Goal: Book appointment/travel/reservation

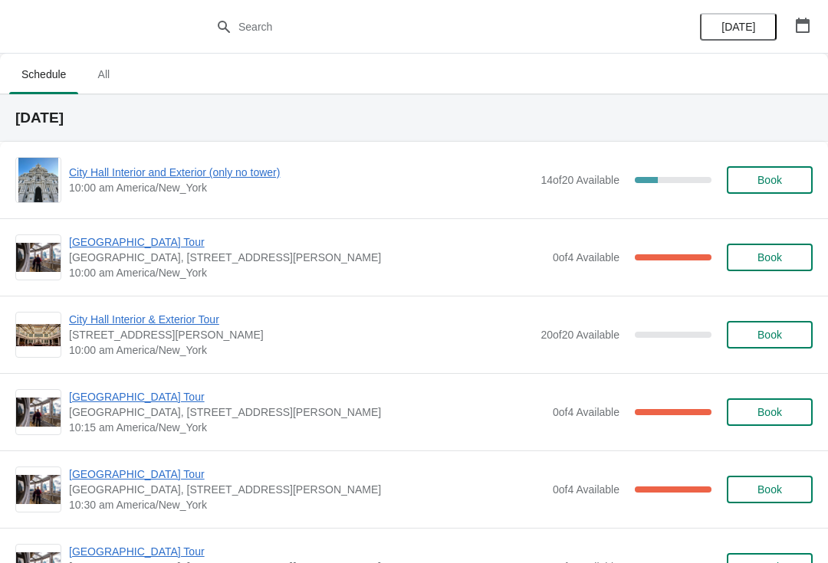
click at [144, 402] on span "[GEOGRAPHIC_DATA] Tour" at bounding box center [307, 396] width 476 height 15
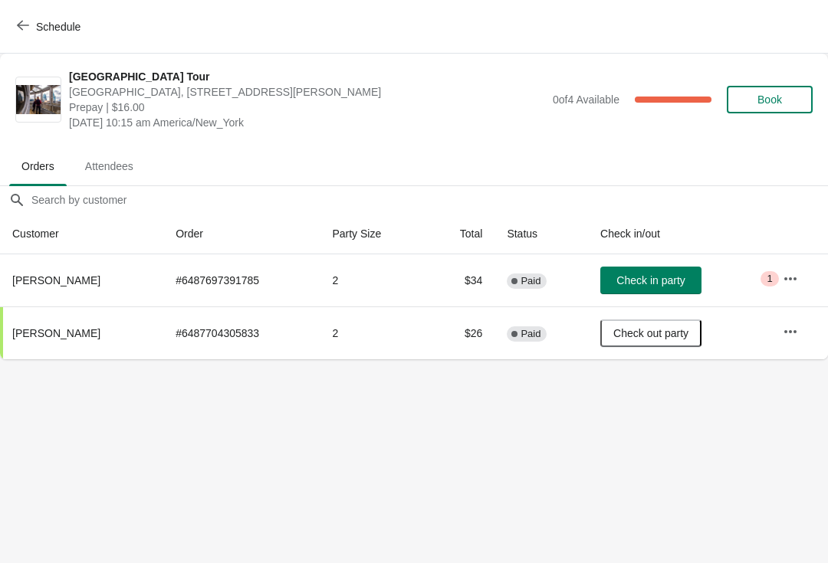
click at [25, 31] on icon "button" at bounding box center [23, 25] width 12 height 12
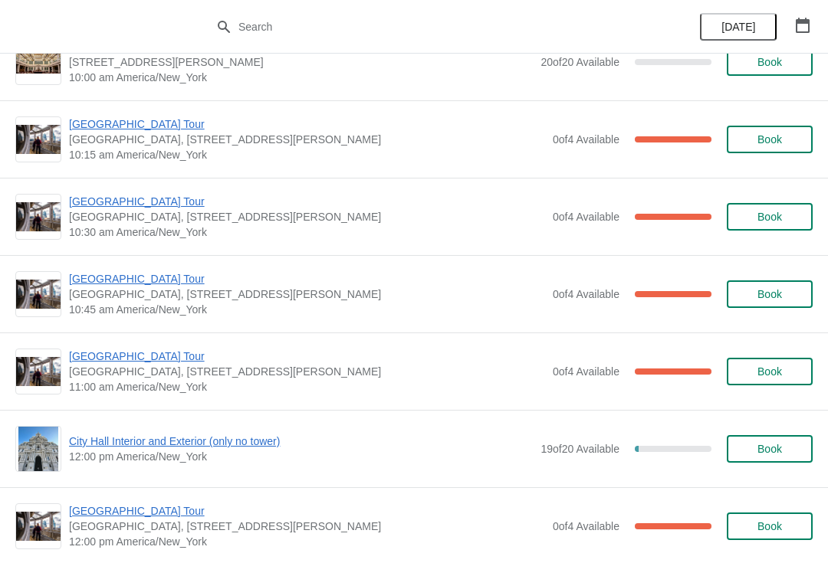
scroll to position [270, 0]
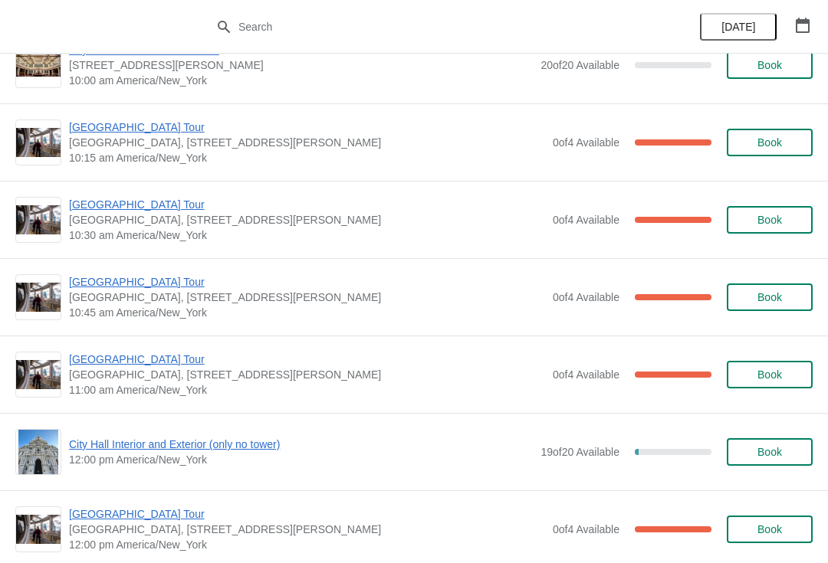
click at [125, 205] on span "[GEOGRAPHIC_DATA] Tour" at bounding box center [307, 204] width 476 height 15
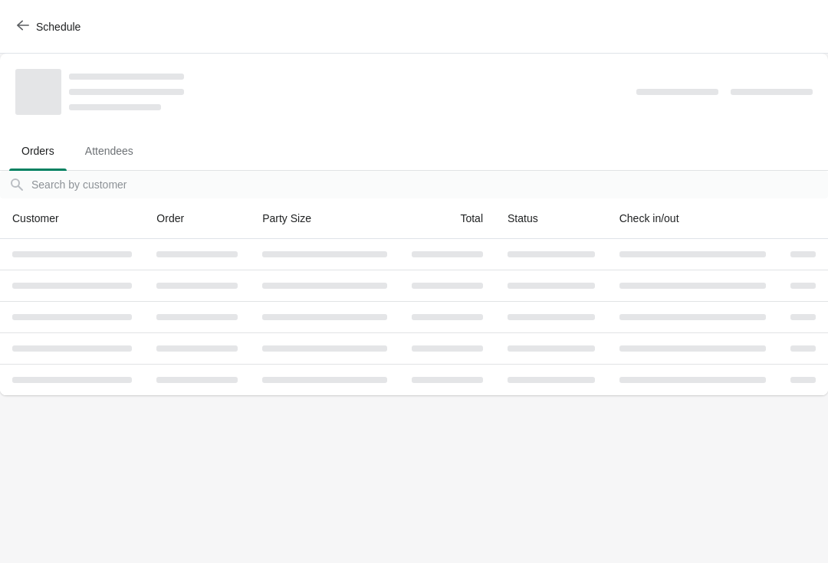
scroll to position [0, 0]
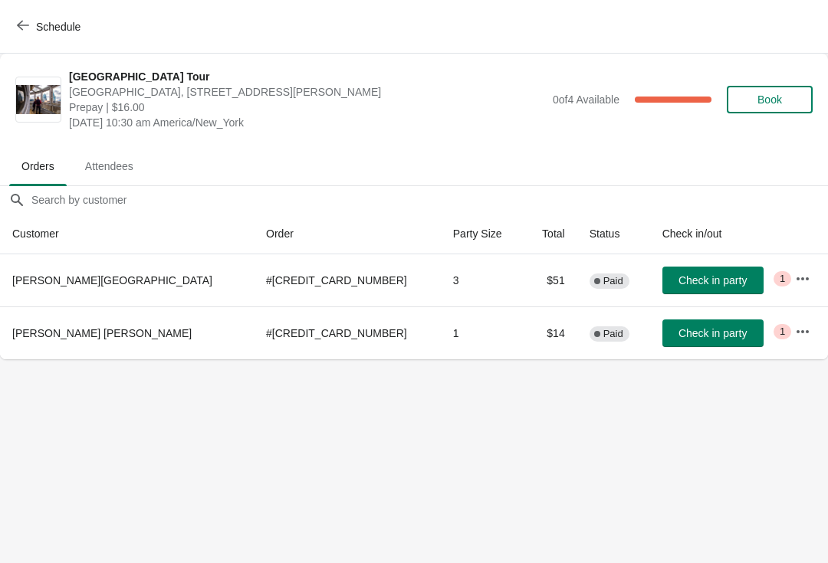
click at [678, 280] on span "Check in party" at bounding box center [712, 280] width 68 height 12
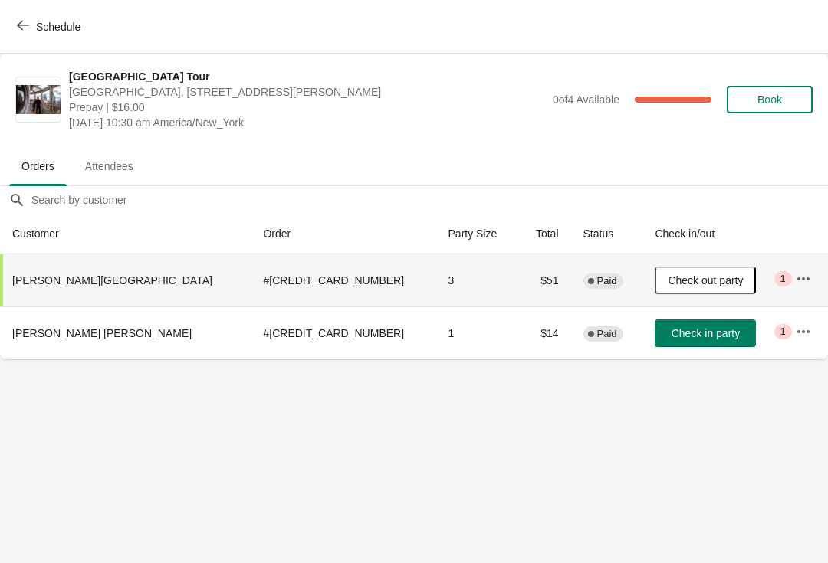
click at [10, 34] on button "Schedule" at bounding box center [50, 27] width 85 height 28
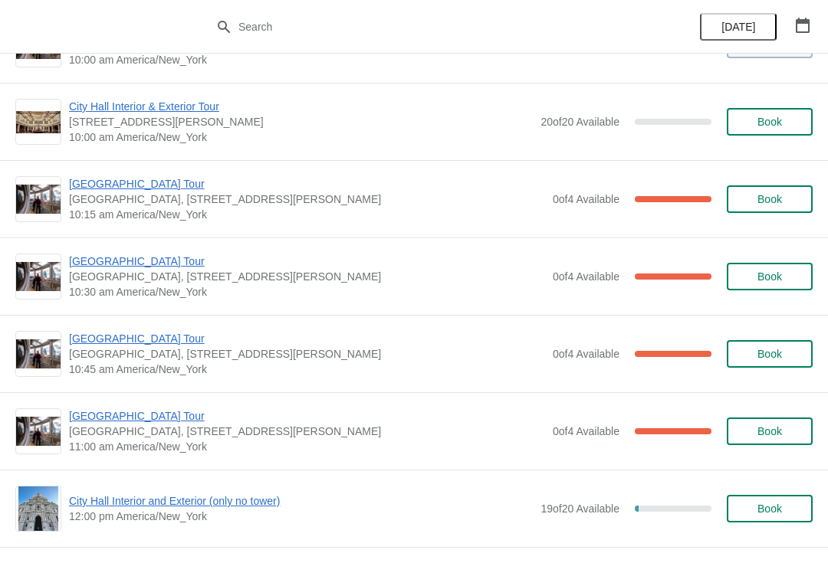
scroll to position [212, 0]
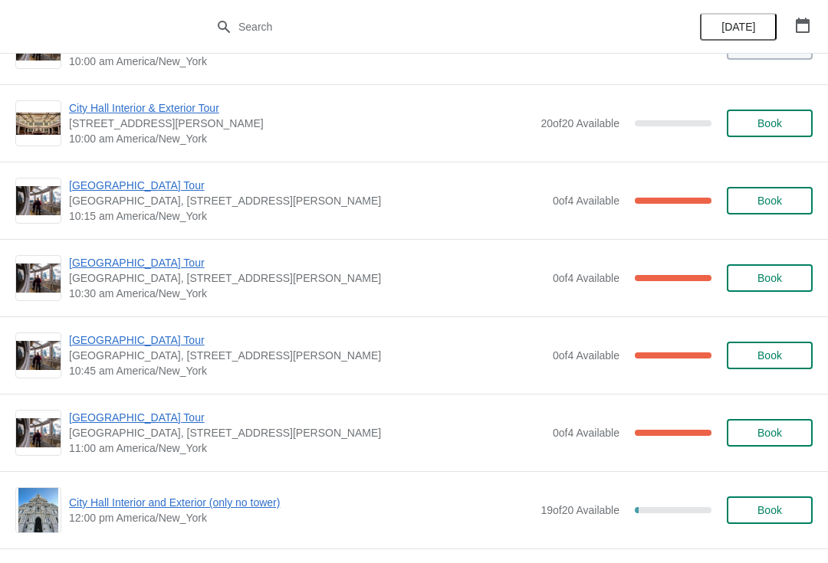
click at [120, 192] on span "[GEOGRAPHIC_DATA] Tour" at bounding box center [307, 185] width 476 height 15
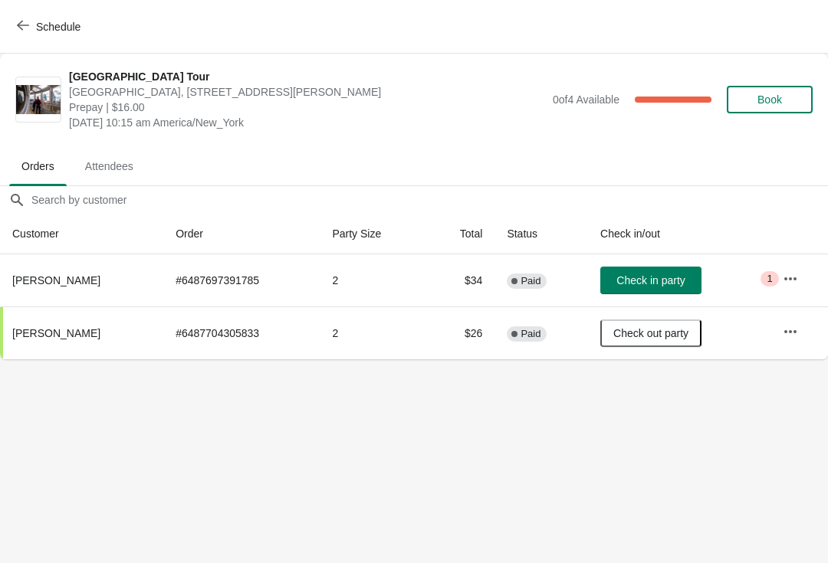
scroll to position [0, 0]
click at [647, 275] on span "Check in party" at bounding box center [650, 280] width 68 height 12
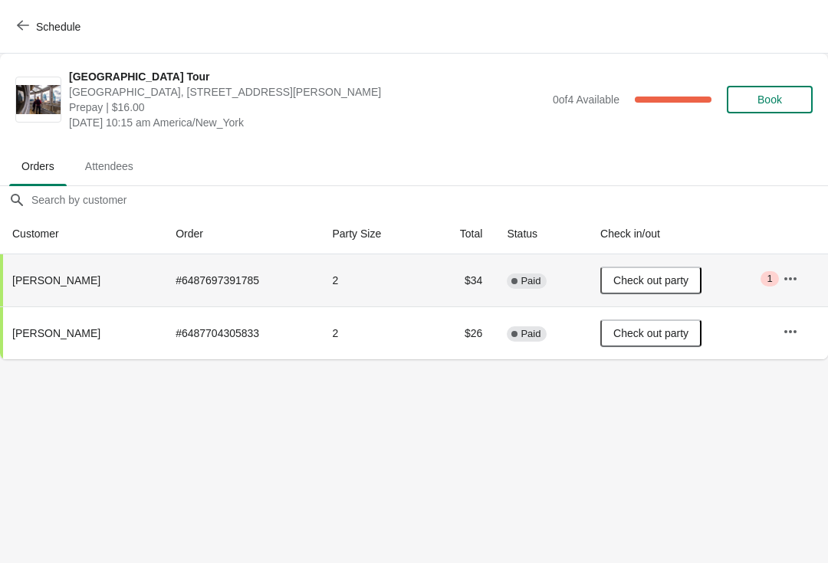
click at [24, 25] on icon "button" at bounding box center [23, 26] width 12 height 10
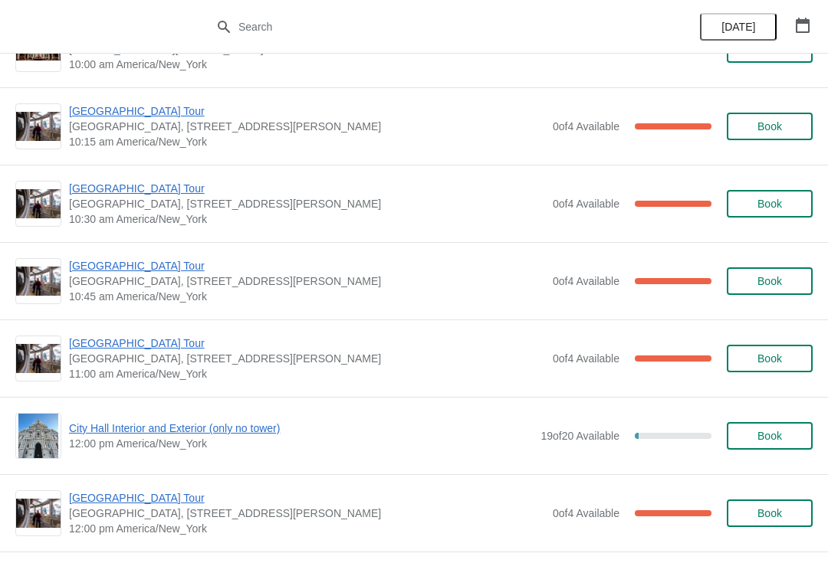
scroll to position [285, 0]
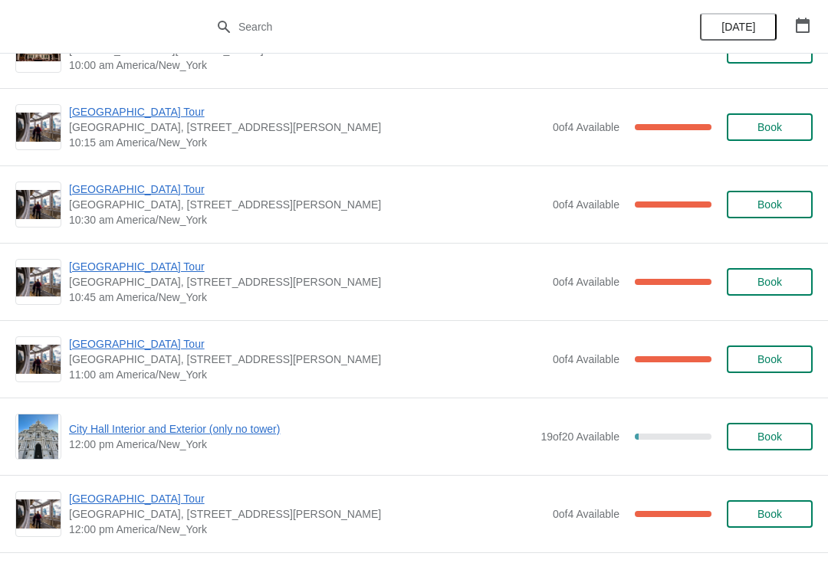
click at [130, 265] on span "[GEOGRAPHIC_DATA] Tour" at bounding box center [307, 266] width 476 height 15
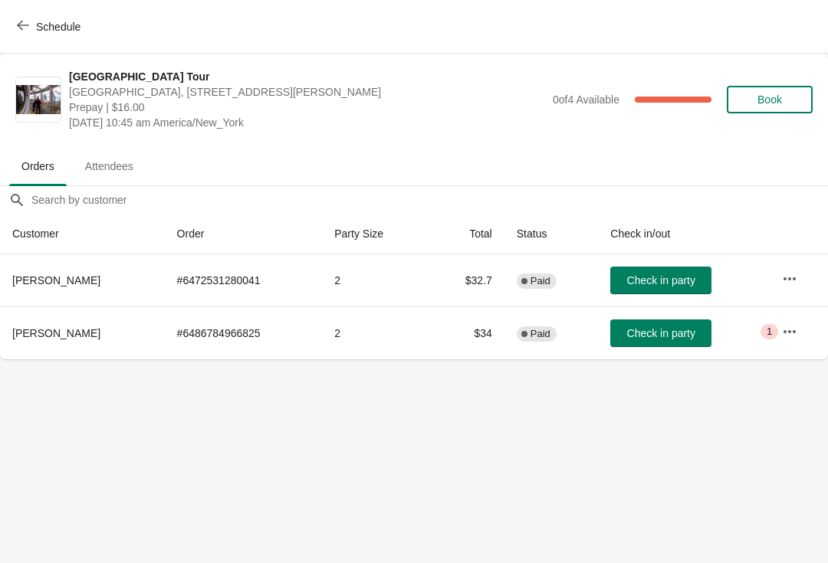
click at [664, 289] on button "Check in party" at bounding box center [660, 281] width 101 height 28
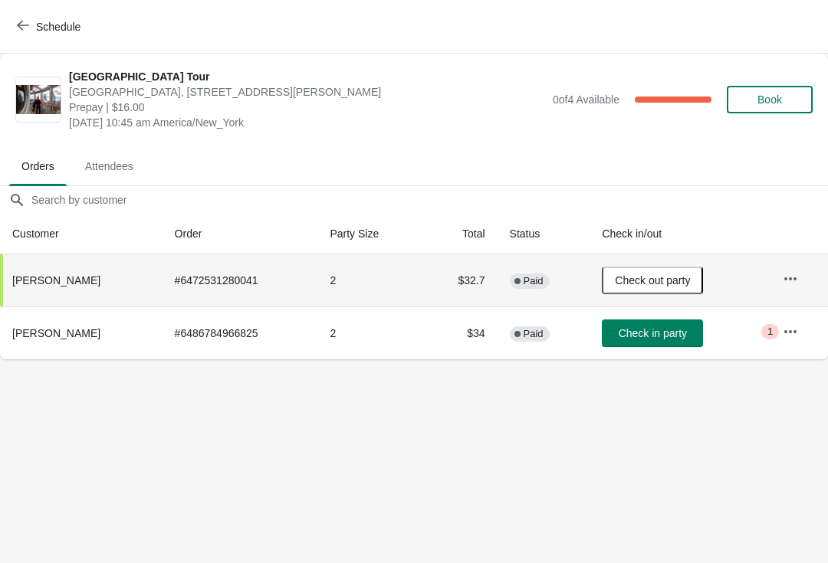
click at [19, 30] on icon "button" at bounding box center [23, 25] width 12 height 12
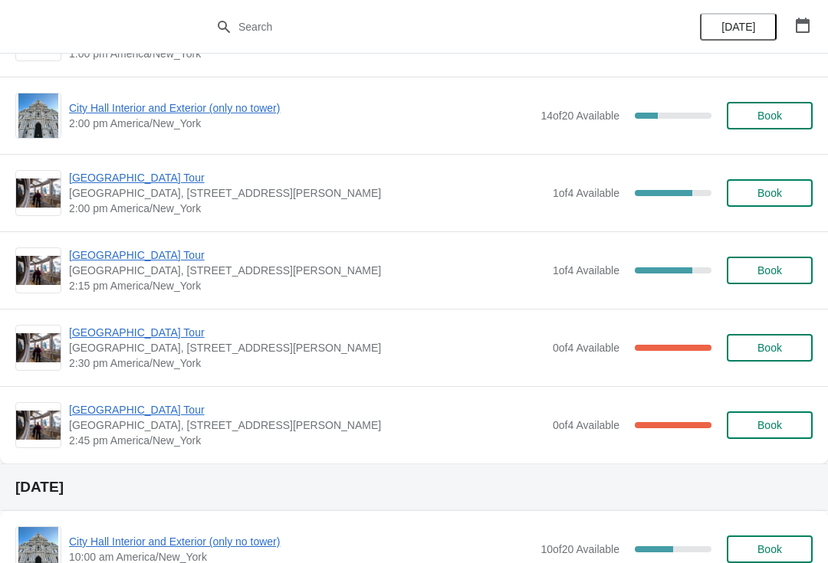
scroll to position [1146, 0]
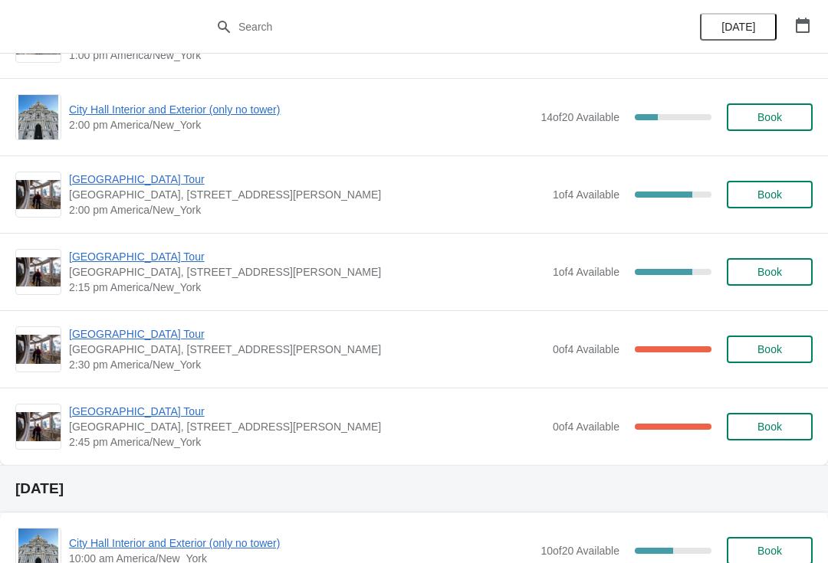
click at [91, 185] on span "[GEOGRAPHIC_DATA] Tour" at bounding box center [307, 179] width 476 height 15
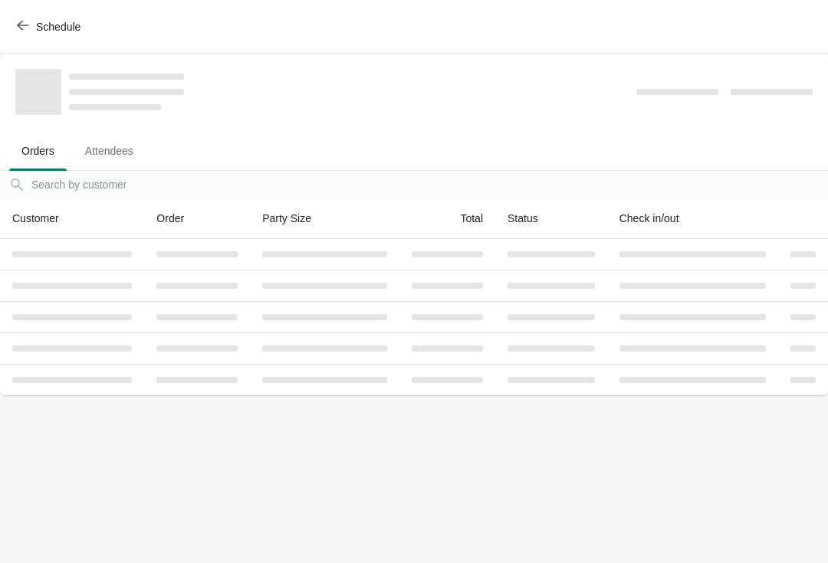
scroll to position [0, 0]
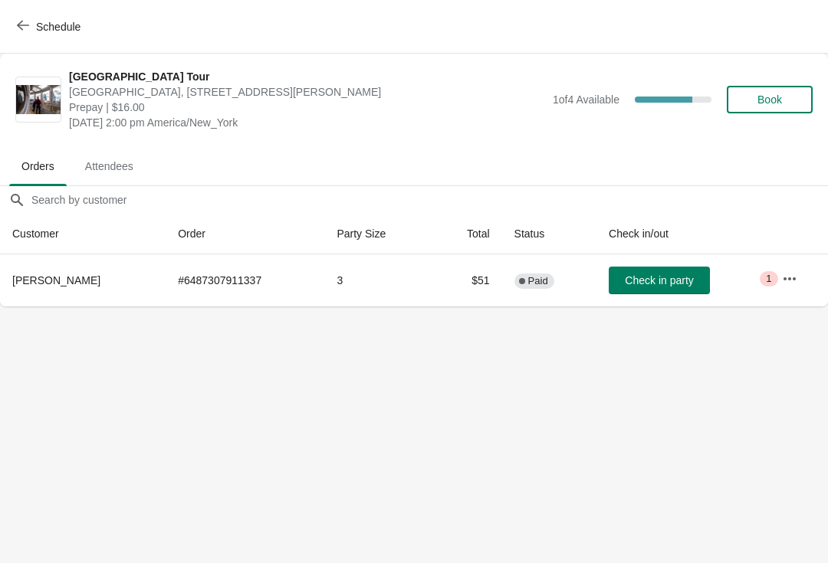
click at [775, 107] on button "Book" at bounding box center [770, 100] width 86 height 28
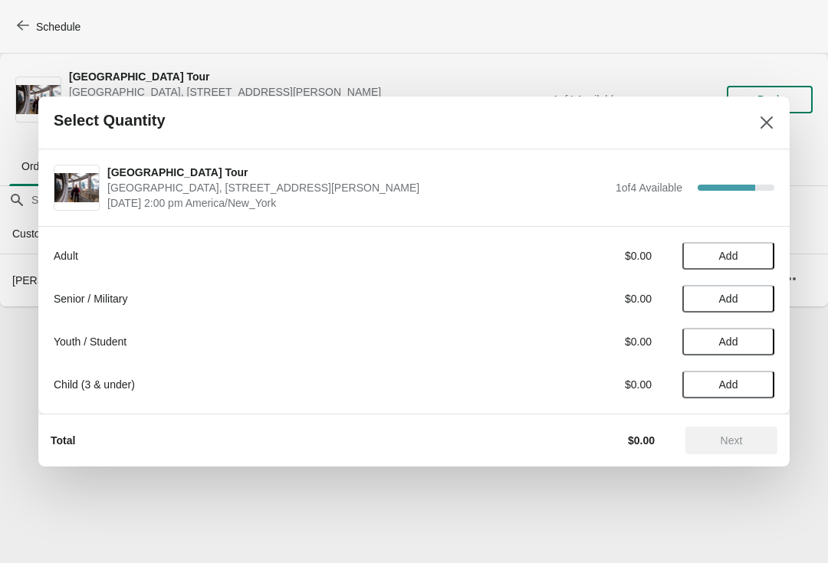
click at [221, 259] on div "Adult" at bounding box center [266, 255] width 425 height 15
click at [719, 257] on span "Add" at bounding box center [728, 256] width 19 height 12
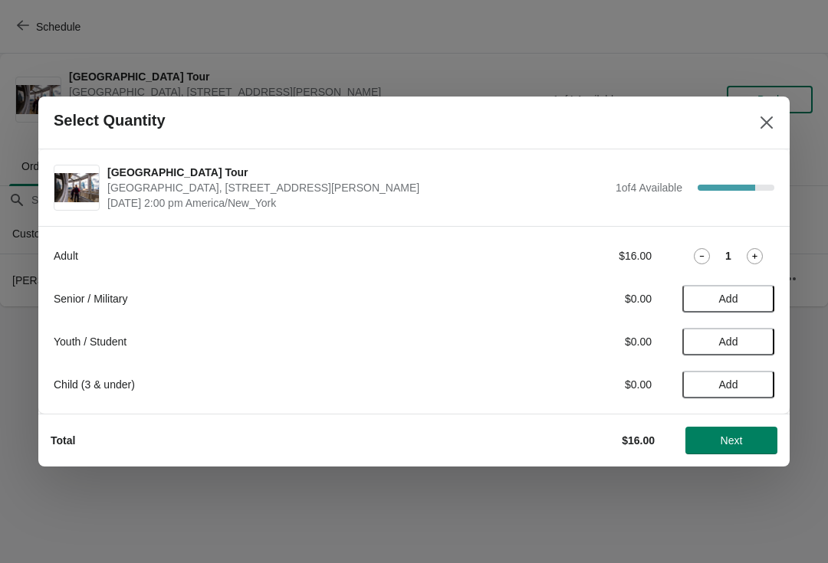
click at [753, 248] on icon at bounding box center [754, 256] width 16 height 16
click at [739, 436] on span "Next" at bounding box center [731, 441] width 22 height 12
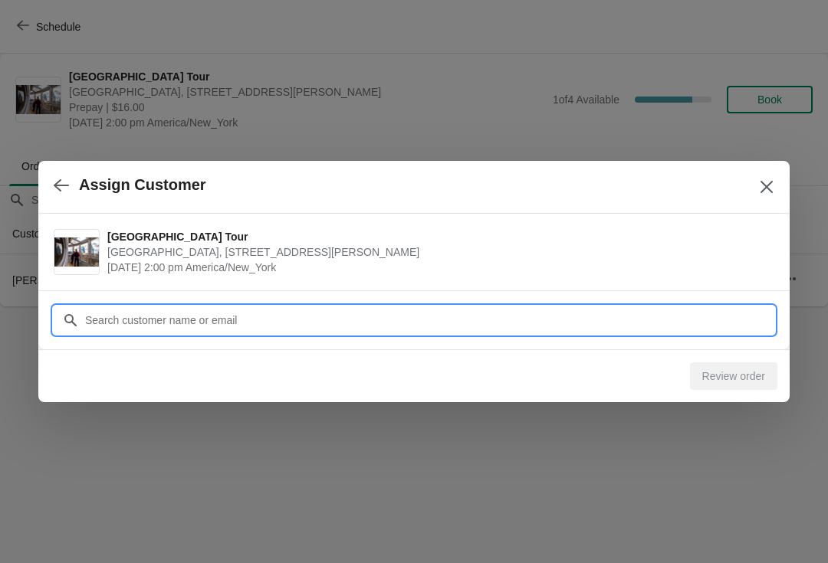
click at [110, 318] on input "Customer" at bounding box center [429, 321] width 690 height 28
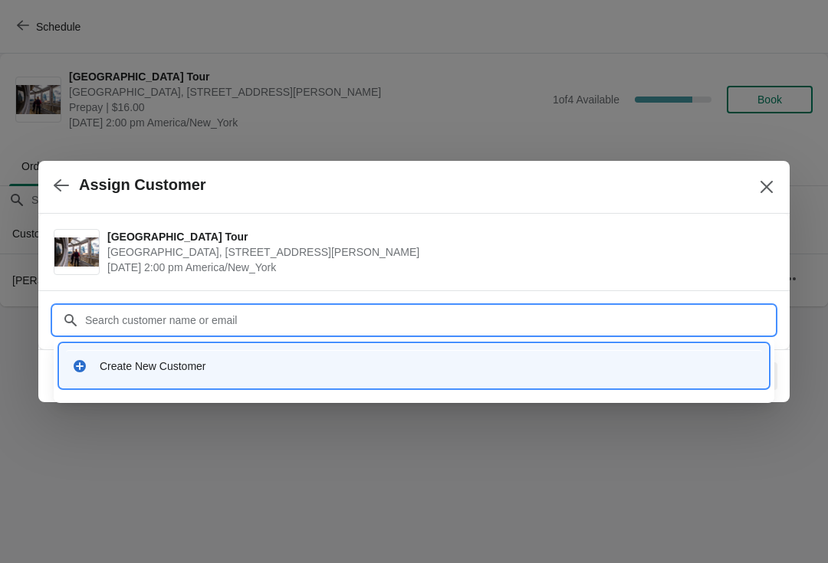
click at [133, 362] on div "Create New Customer" at bounding box center [428, 366] width 656 height 15
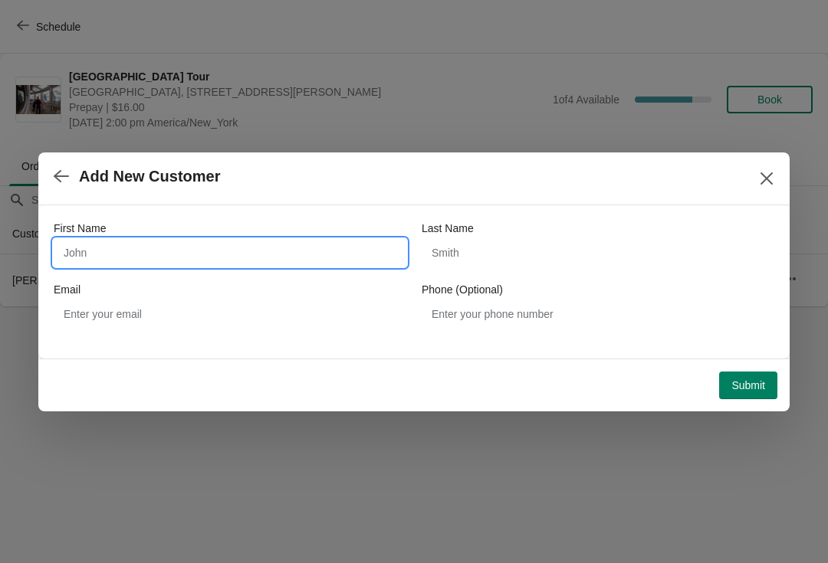
click at [92, 251] on input "First Name" at bounding box center [230, 253] width 353 height 28
type input "Aude"
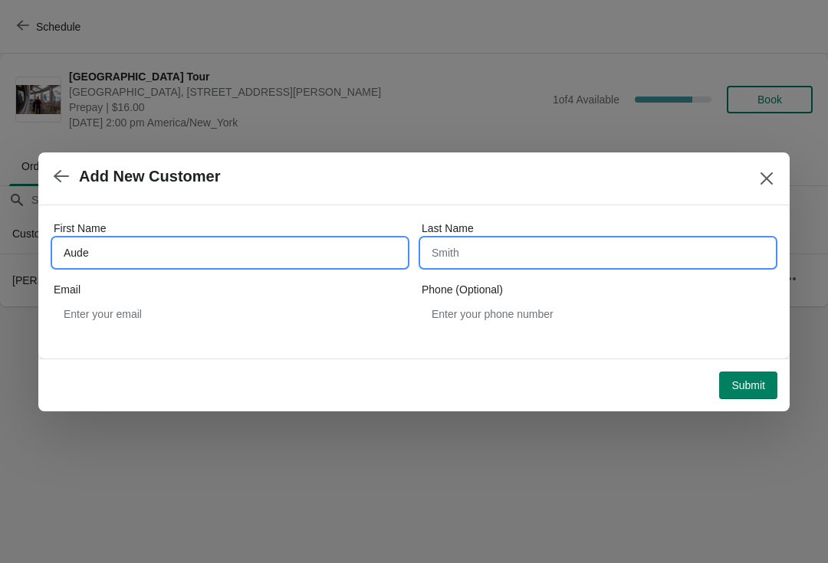
click at [471, 255] on input "Last Name" at bounding box center [597, 253] width 353 height 28
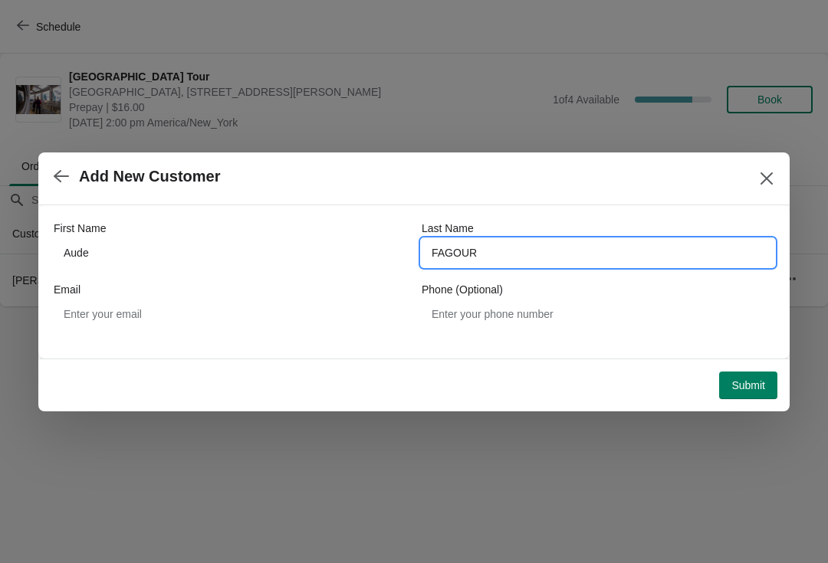
type input "FAGOUR"
click at [758, 381] on span "Submit" at bounding box center [748, 385] width 34 height 12
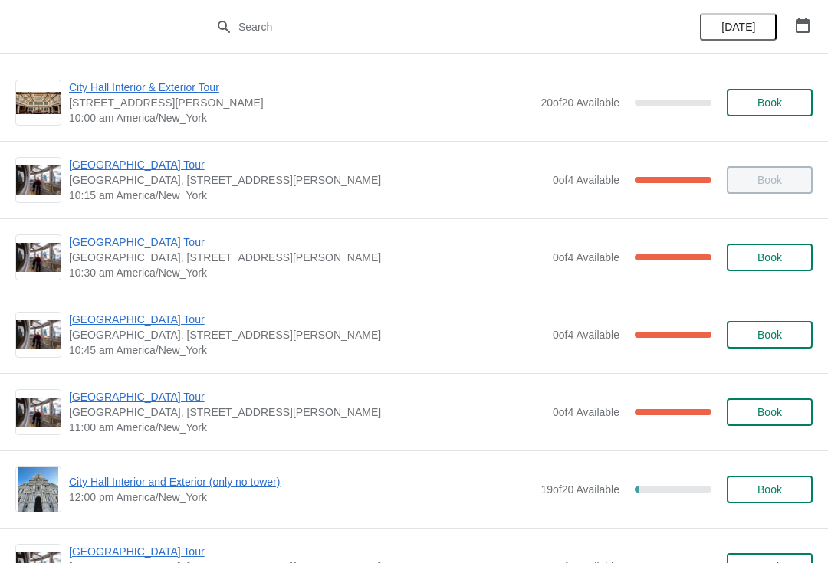
scroll to position [233, 0]
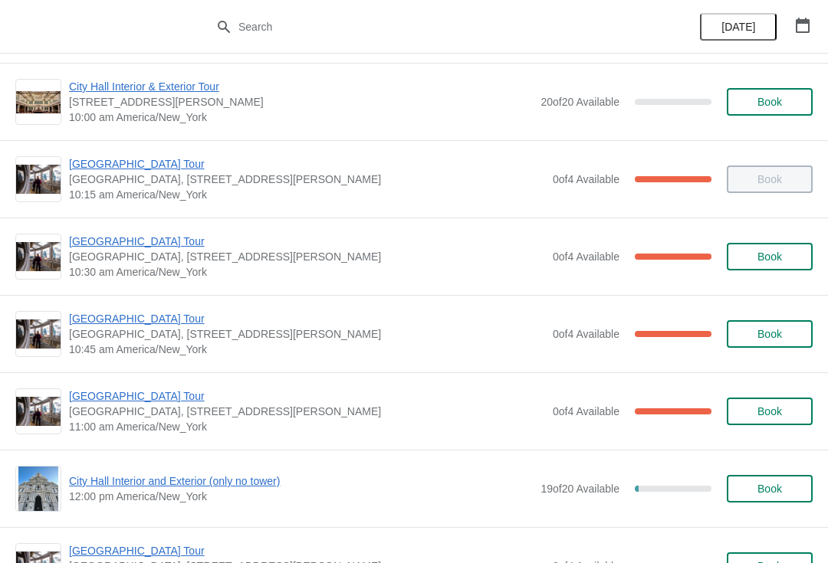
click at [117, 321] on span "[GEOGRAPHIC_DATA] Tour" at bounding box center [307, 318] width 476 height 15
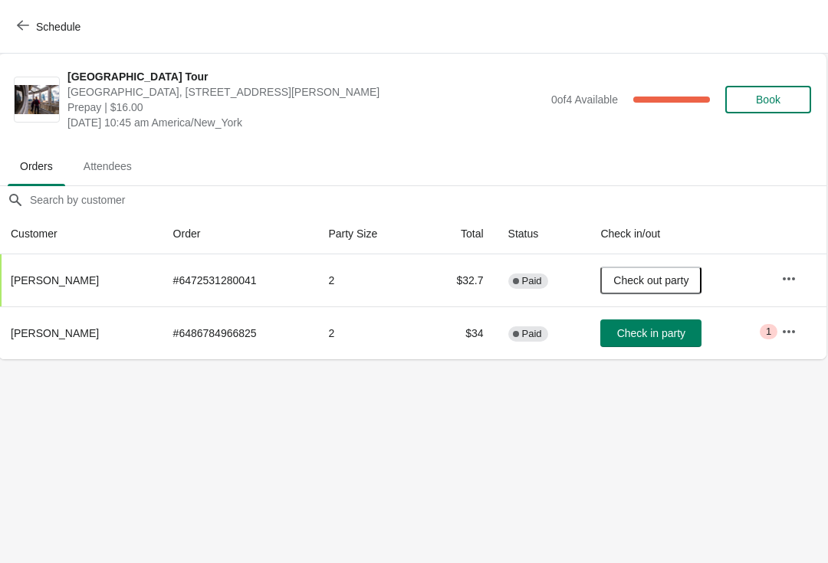
scroll to position [0, 1]
click at [654, 333] on span "Check in party" at bounding box center [652, 333] width 68 height 12
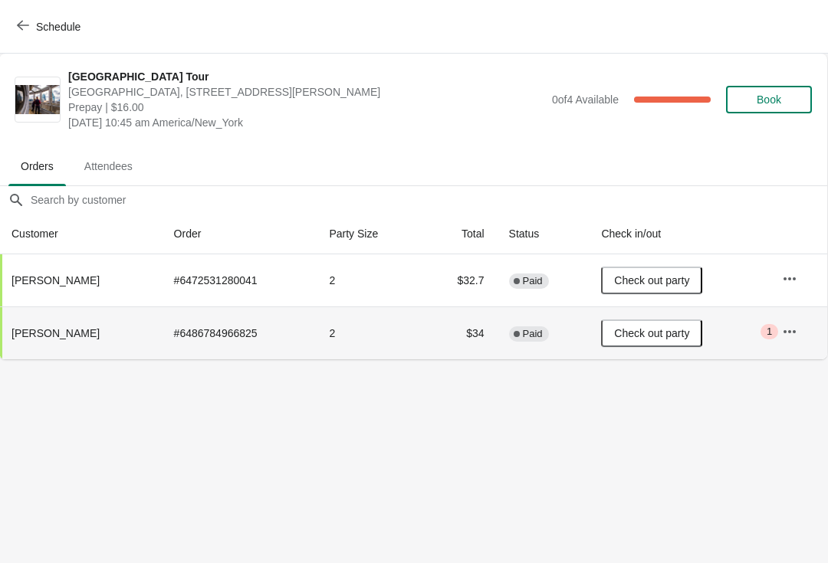
click at [25, 18] on button "Schedule" at bounding box center [50, 27] width 85 height 28
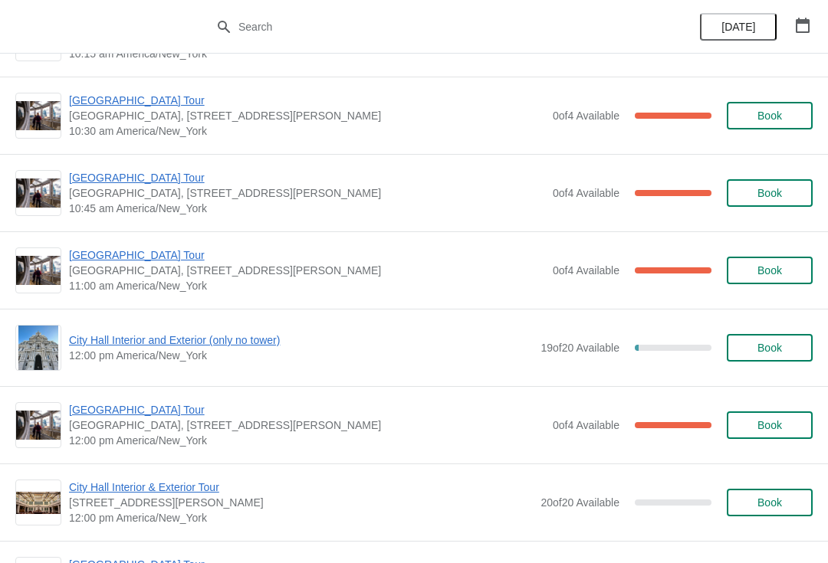
scroll to position [401, 0]
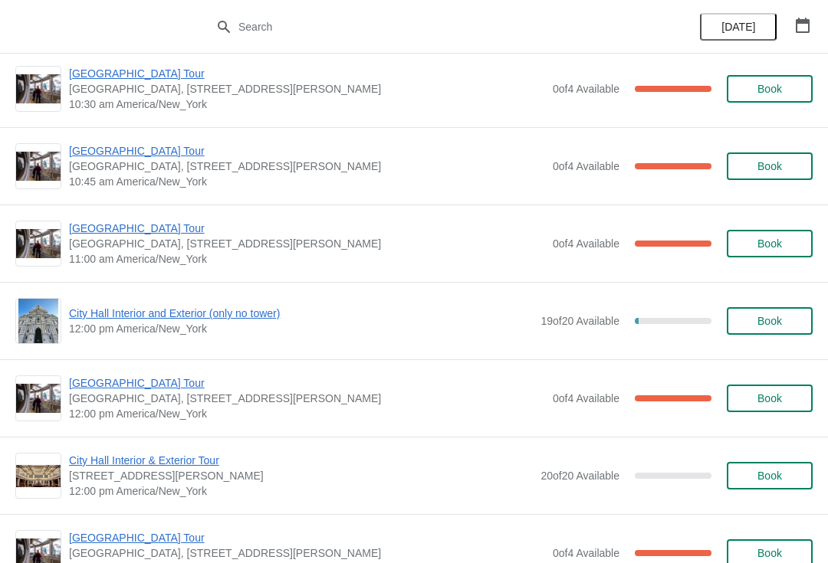
click at [99, 225] on span "[GEOGRAPHIC_DATA] Tour" at bounding box center [307, 228] width 476 height 15
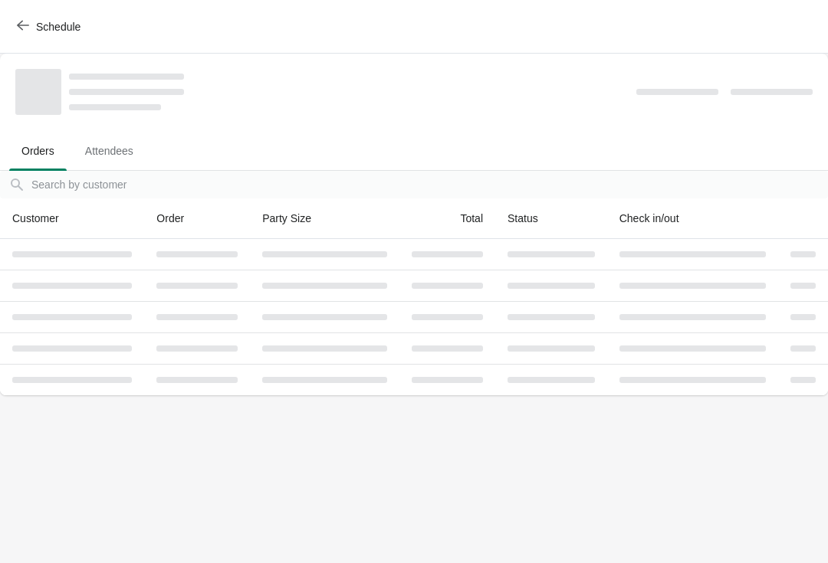
scroll to position [0, 0]
